Goal: Download file/media

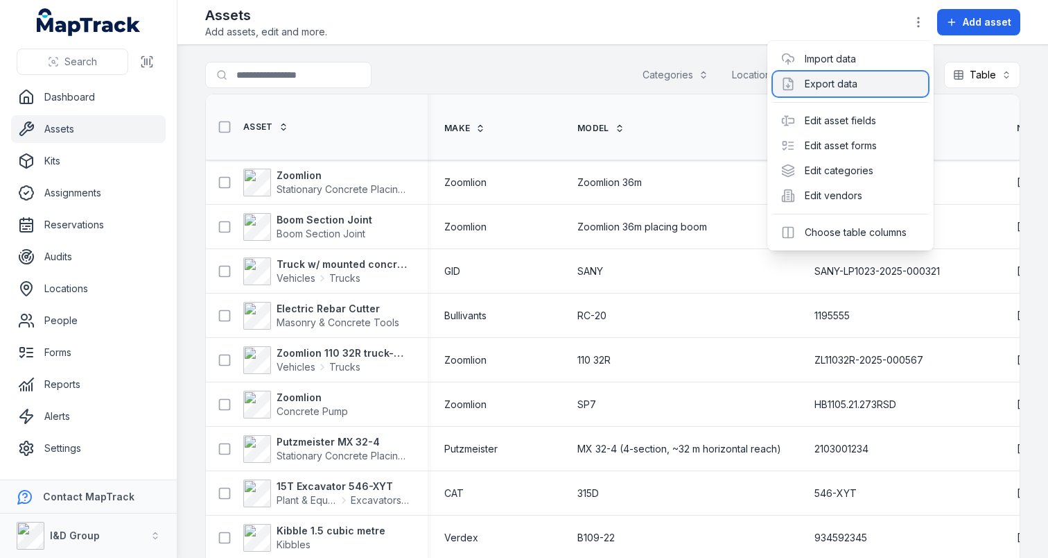
click at [863, 71] on div "Export data" at bounding box center [850, 83] width 155 height 25
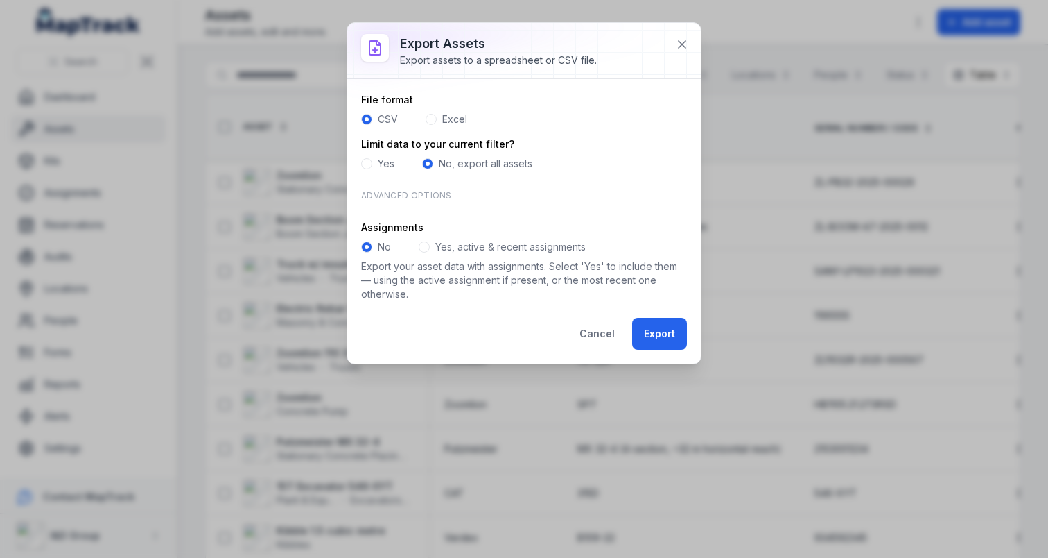
click at [455, 240] on label "Yes, active & recent assignments" at bounding box center [510, 247] width 150 height 14
click at [669, 324] on button "Export" at bounding box center [659, 334] width 55 height 32
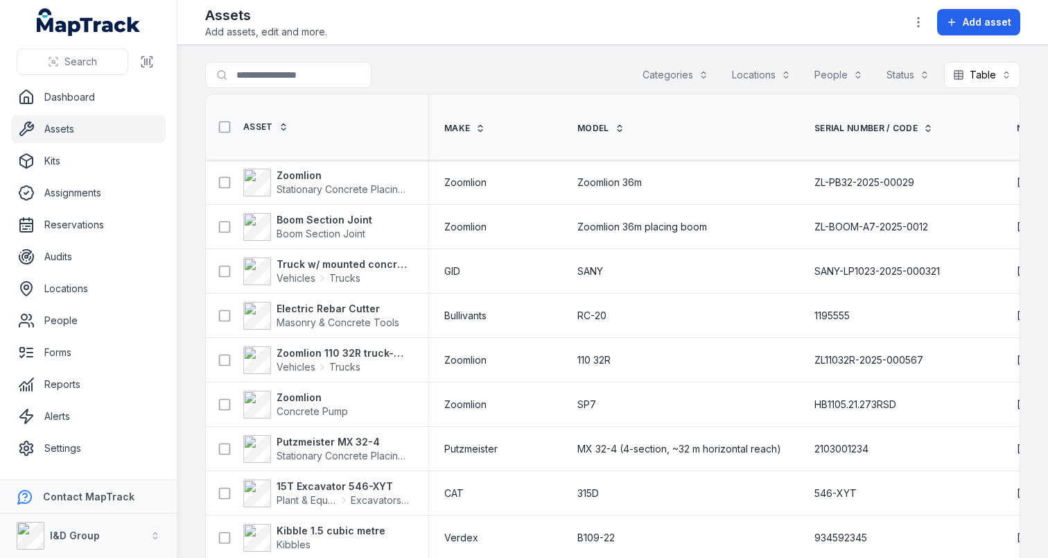
click at [55, 129] on link "Assets" at bounding box center [88, 129] width 155 height 28
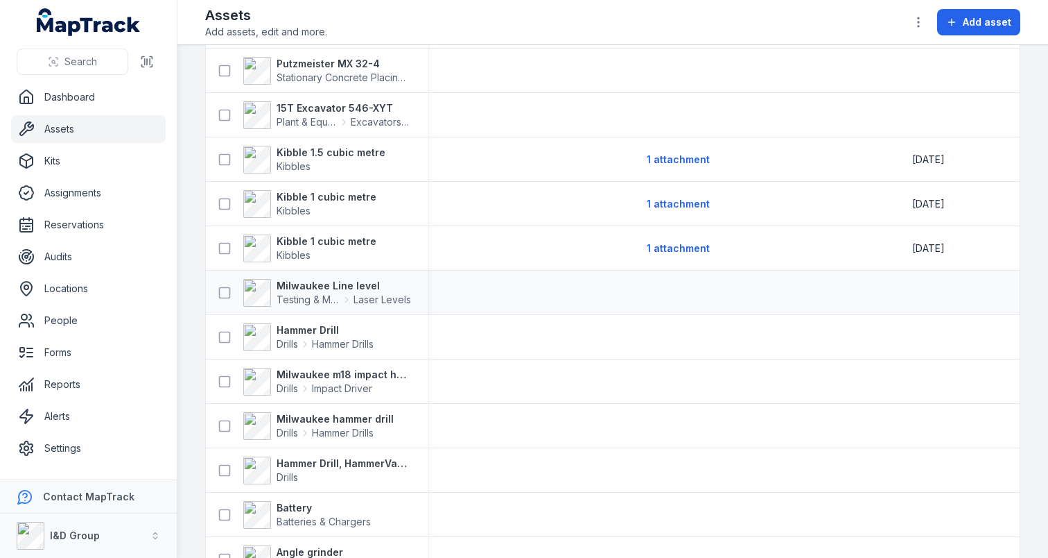
scroll to position [0, 2330]
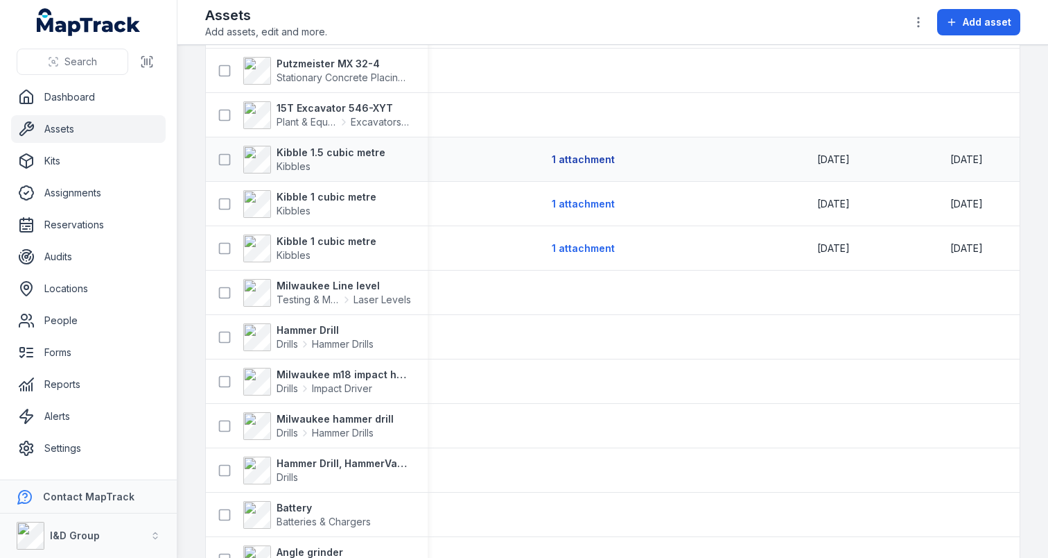
click at [551, 169] on button "1 attachment" at bounding box center [583, 159] width 64 height 26
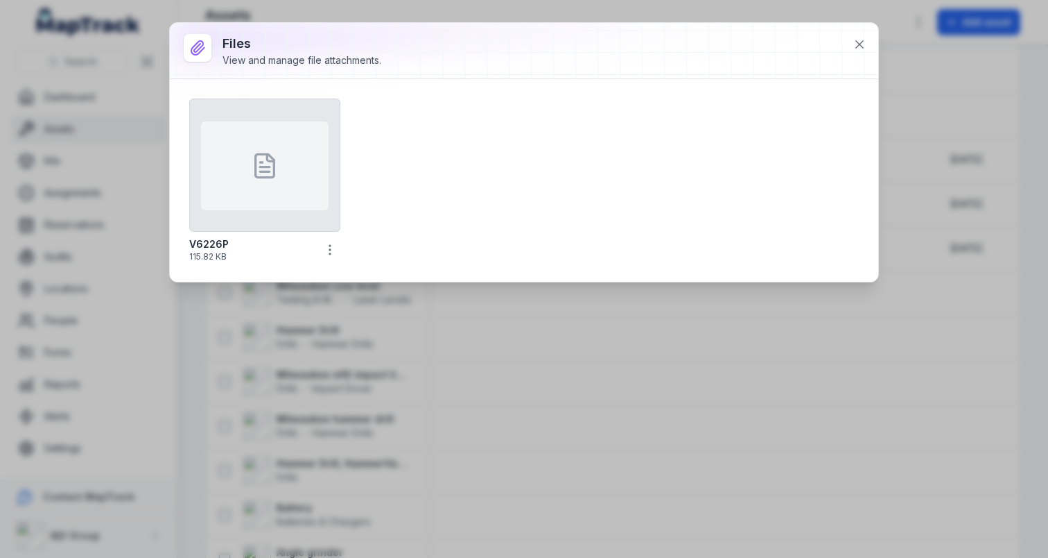
click at [509, 396] on div "Files View and manage file attachments. V6226P 115.82 KB" at bounding box center [524, 279] width 1048 height 558
click at [854, 48] on icon at bounding box center [860, 44] width 14 height 14
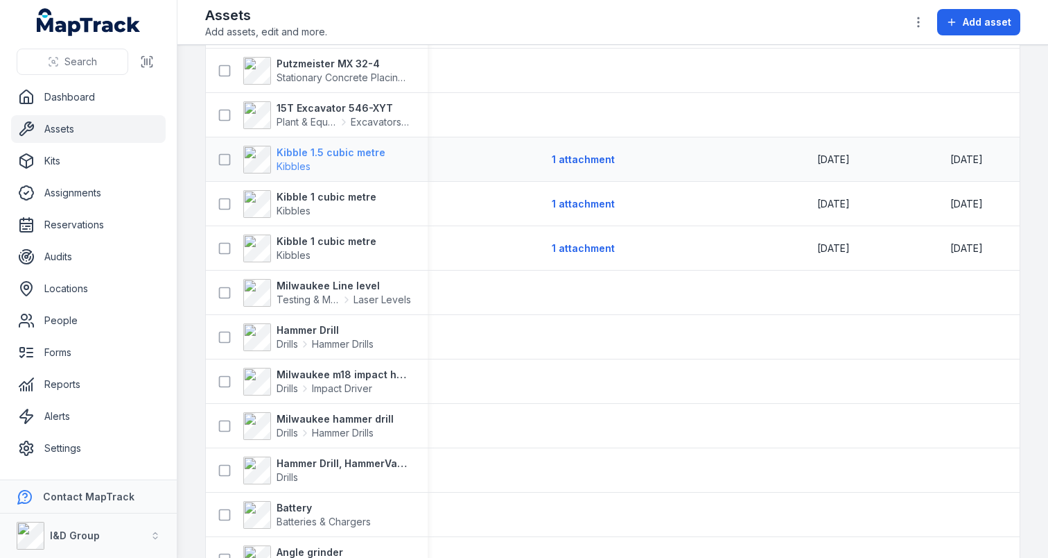
click at [326, 162] on span "Kibbles" at bounding box center [331, 166] width 109 height 14
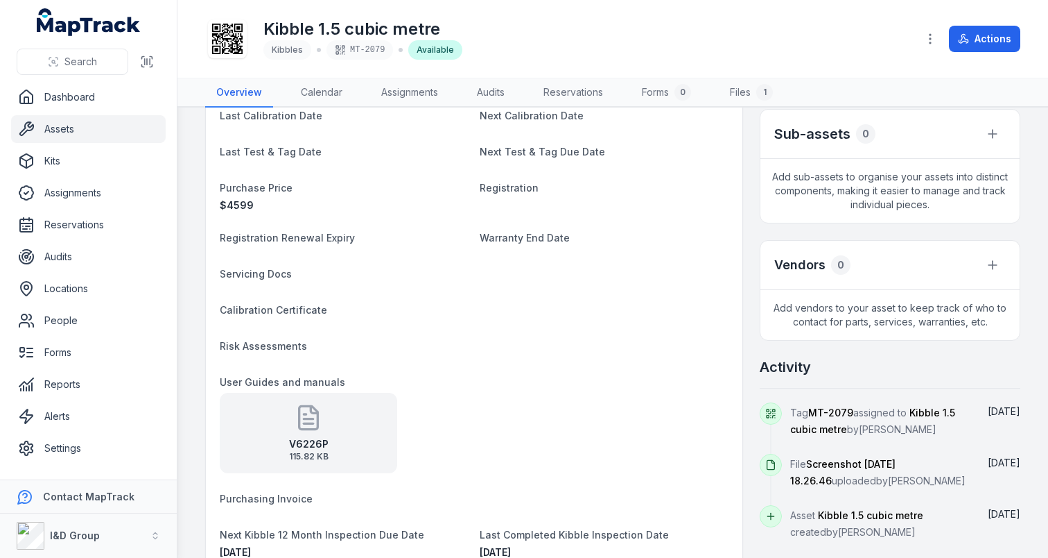
scroll to position [420, 0]
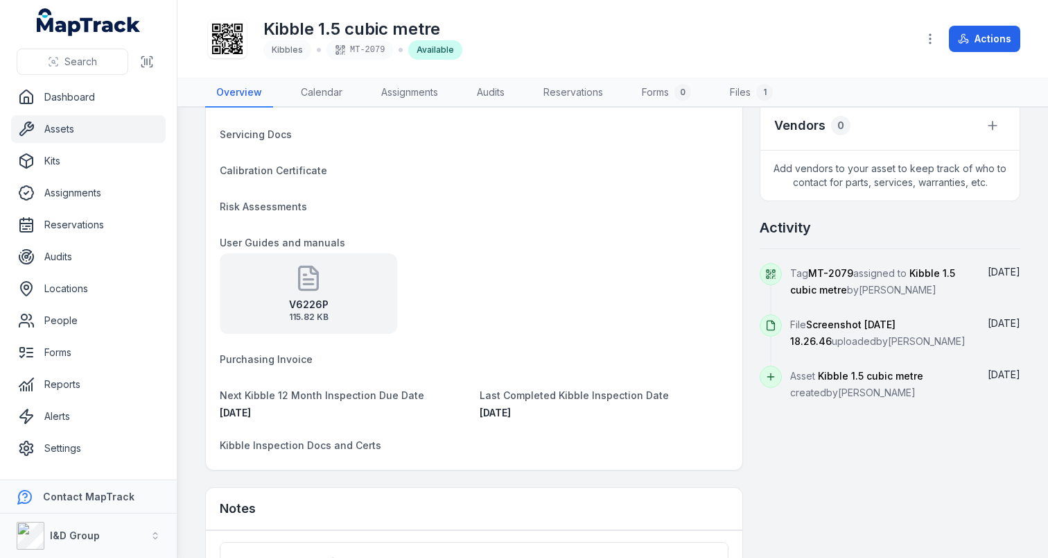
click at [296, 319] on span "115.82 KB" at bounding box center [309, 316] width 40 height 11
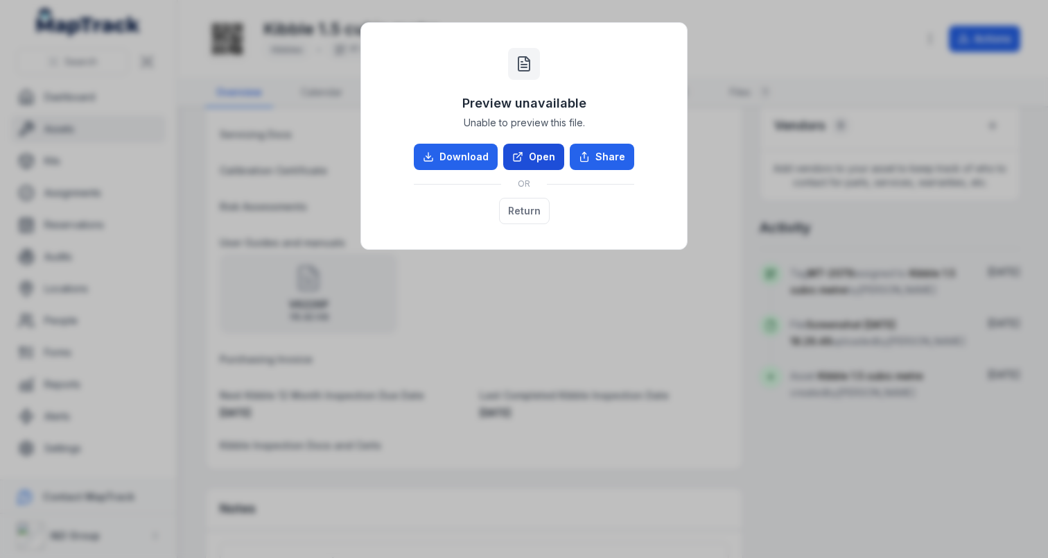
click at [533, 163] on link "Open" at bounding box center [533, 157] width 61 height 26
drag, startPoint x: 498, startPoint y: 277, endPoint x: 435, endPoint y: 428, distance: 163.5
click at [497, 277] on div "Preview unavailable Unable to preview this file. Download Open Share OR Return" at bounding box center [524, 279] width 1048 height 558
drag, startPoint x: 470, startPoint y: 465, endPoint x: 510, endPoint y: 205, distance: 263.1
click at [510, 205] on div "Preview unavailable Unable to preview this file. Download Open Share OR Return" at bounding box center [524, 279] width 1048 height 558
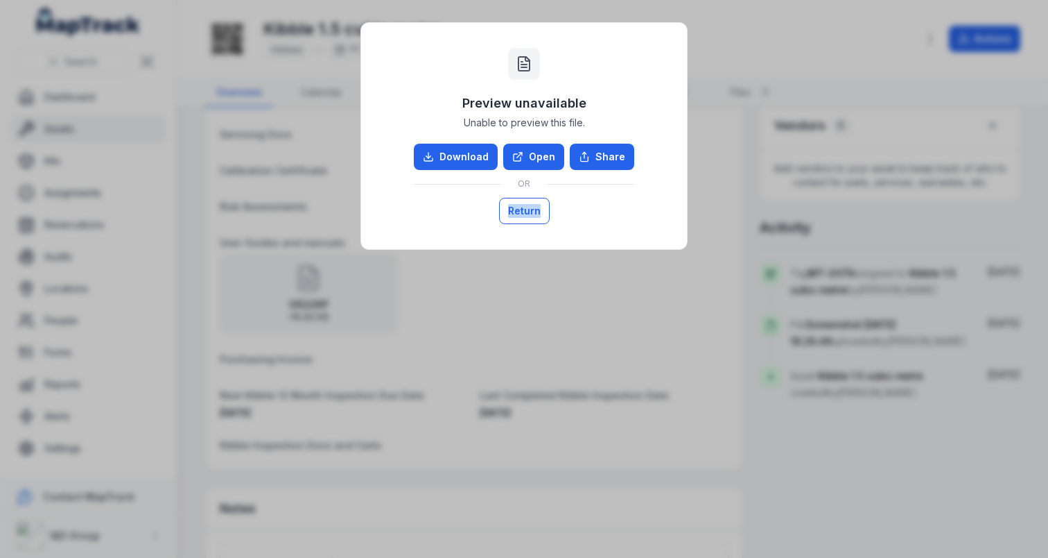
click at [510, 205] on button "Return" at bounding box center [524, 211] width 51 height 26
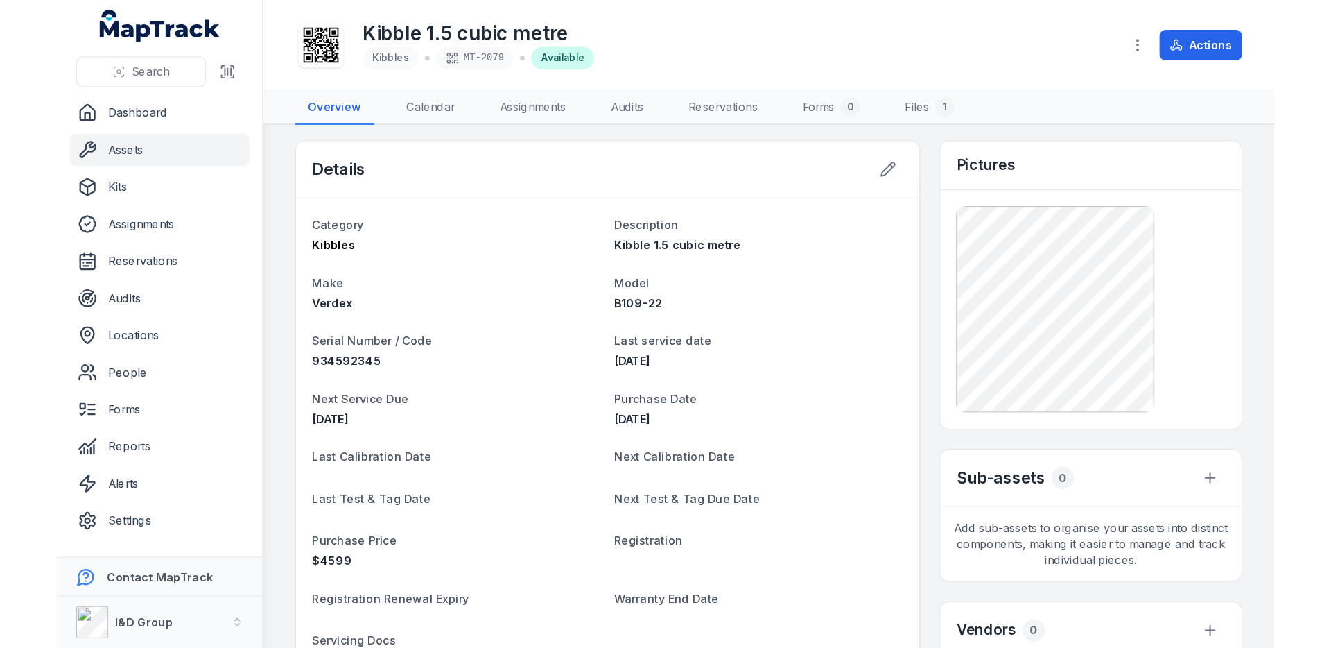
scroll to position [0, 0]
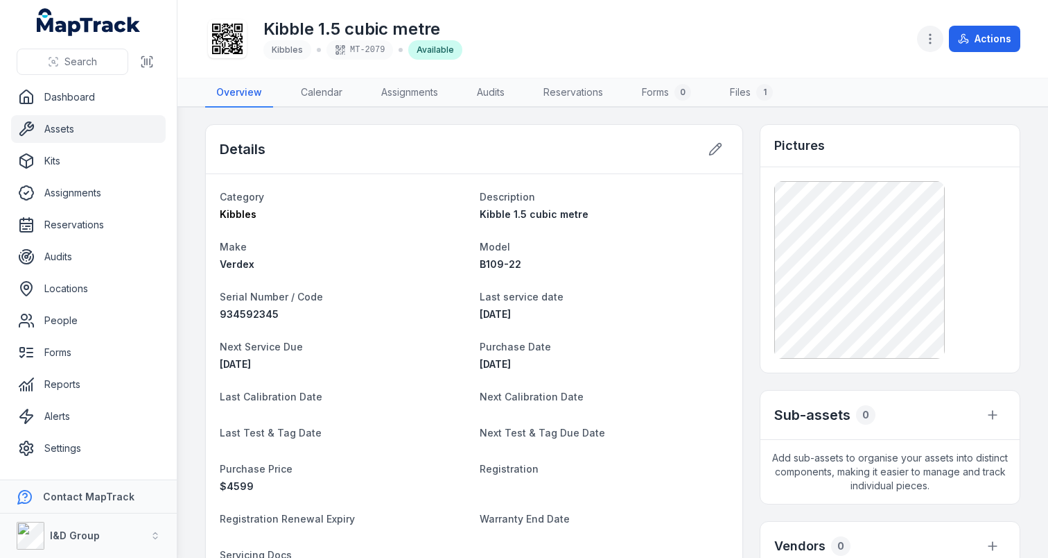
click at [933, 42] on icon "button" at bounding box center [931, 39] width 14 height 14
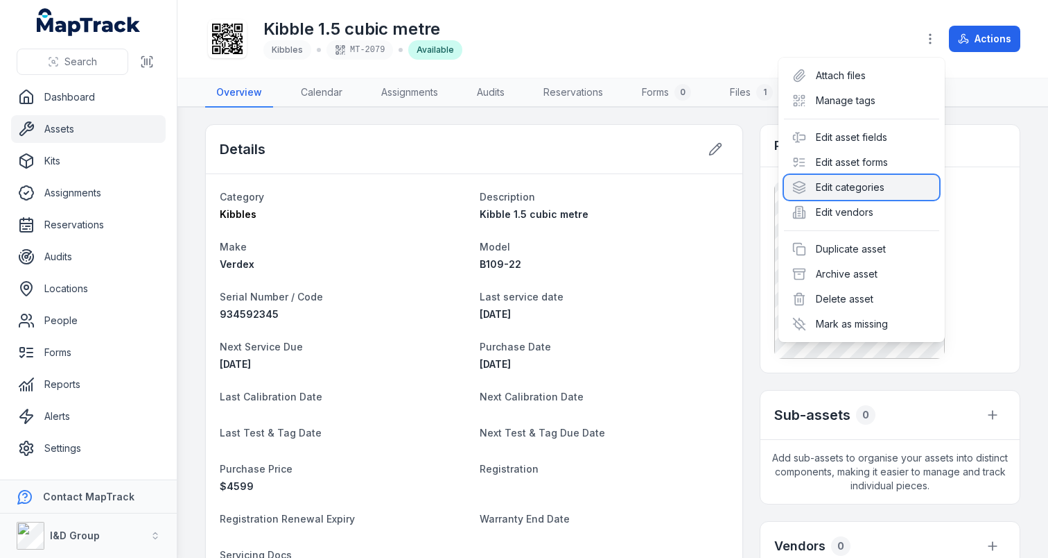
click at [860, 184] on div "Edit categories" at bounding box center [861, 187] width 155 height 25
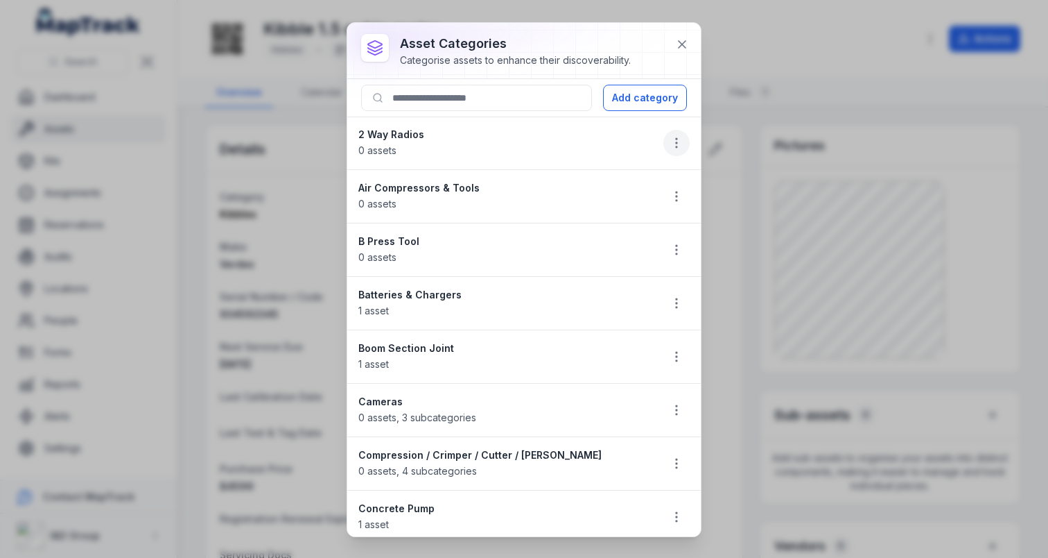
click at [672, 144] on icon "button" at bounding box center [677, 143] width 14 height 14
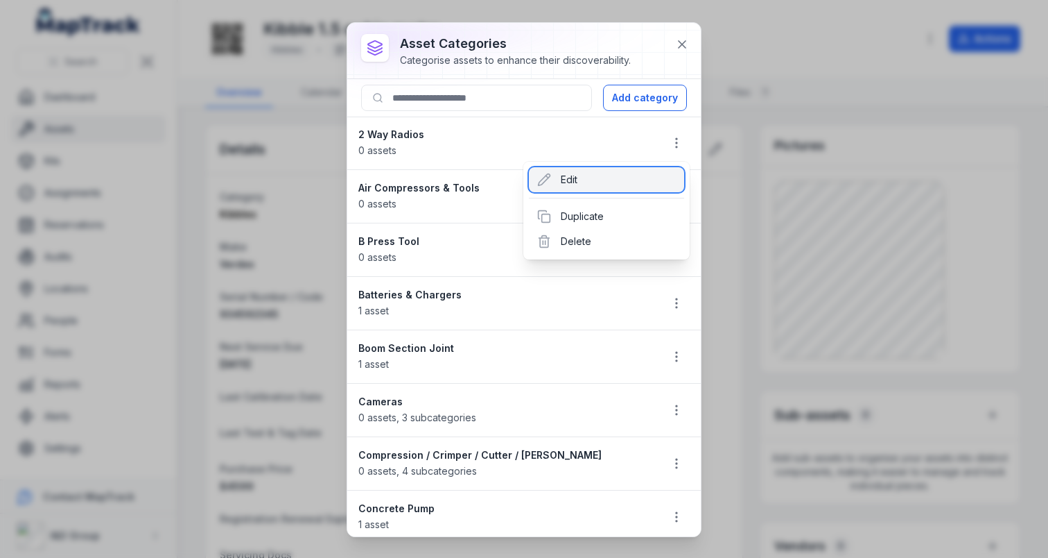
click at [612, 175] on div "Edit" at bounding box center [606, 179] width 155 height 25
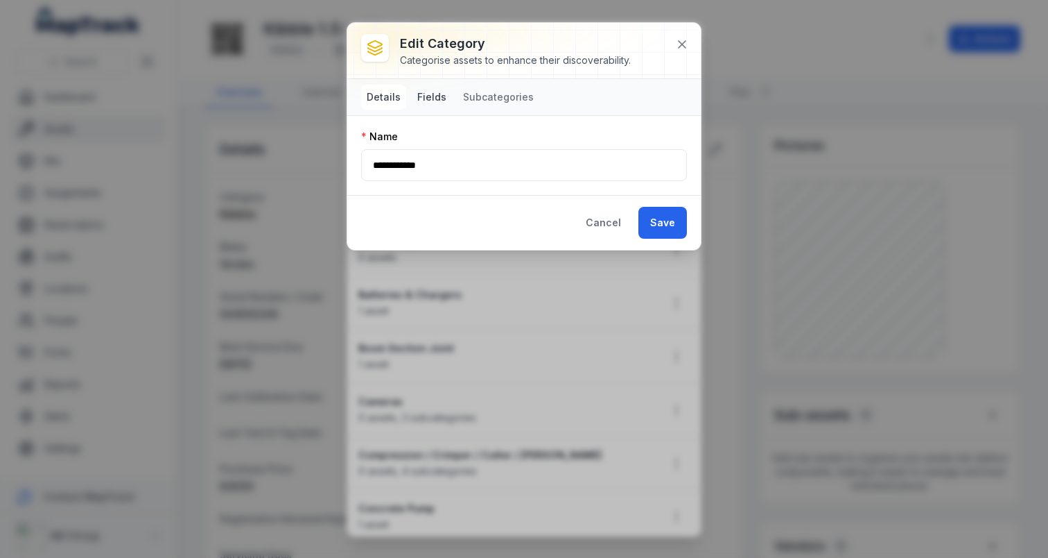
click at [429, 92] on button "Fields" at bounding box center [432, 97] width 40 height 25
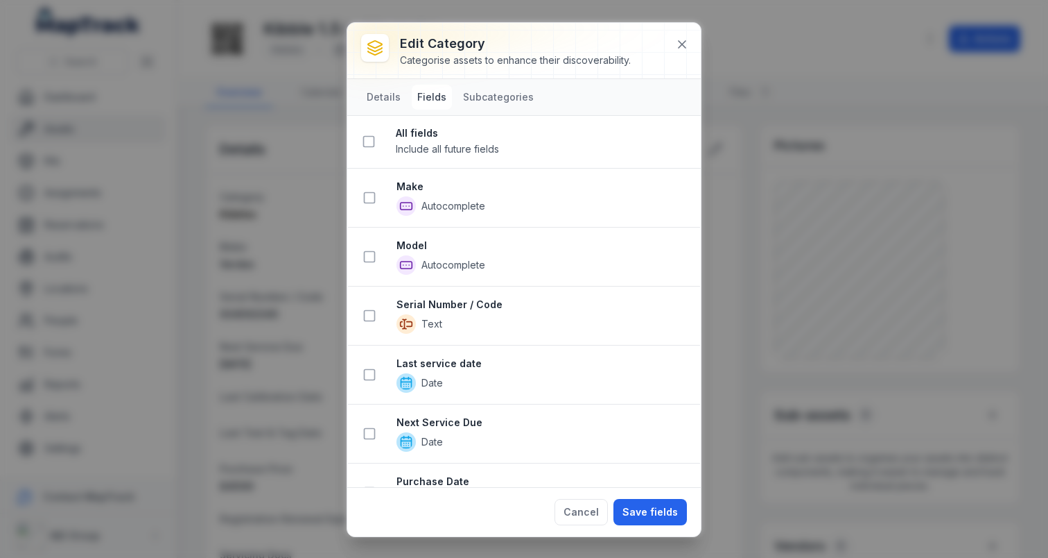
click at [417, 89] on button "Fields" at bounding box center [432, 97] width 40 height 25
drag, startPoint x: 503, startPoint y: 97, endPoint x: 539, endPoint y: 44, distance: 64.8
click at [539, 44] on div "Edit category Categorise assets to enhance their discoverability. Details Field…" at bounding box center [524, 279] width 354 height 513
